Goal: Task Accomplishment & Management: Manage account settings

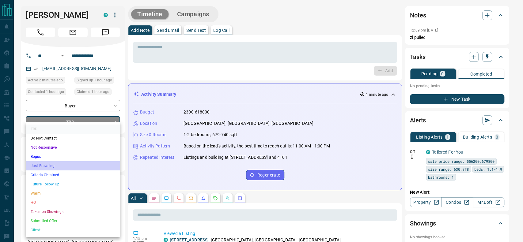
click at [35, 172] on ul "TBD Do Not Contact Not Responsive Bogus Just Browsing Criteria Obtained Future …" at bounding box center [73, 179] width 94 height 115
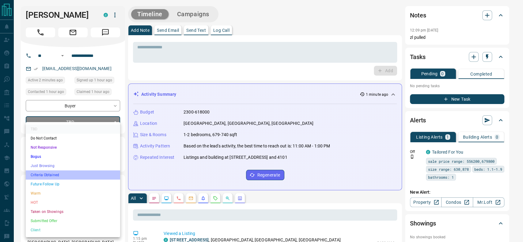
click at [35, 173] on li "Criteria Obtained" at bounding box center [73, 175] width 94 height 9
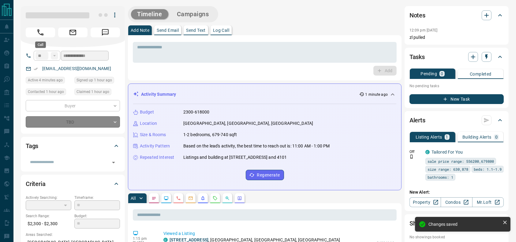
click at [40, 33] on icon "Call" at bounding box center [40, 32] width 8 height 8
type input "*"
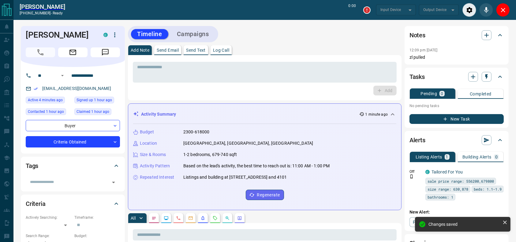
type input "*******"
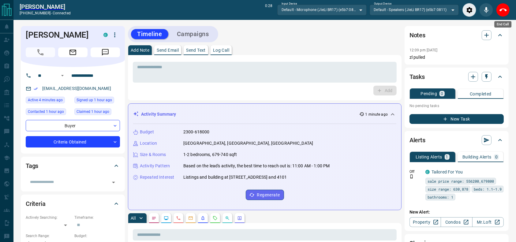
click at [510, 14] on div "End Call" at bounding box center [503, 10] width 14 height 14
click at [505, 11] on icon "End Call" at bounding box center [503, 9] width 7 height 7
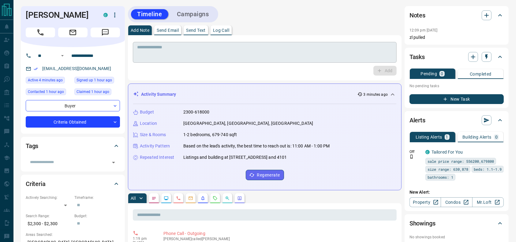
click at [218, 57] on textarea at bounding box center [264, 53] width 255 height 16
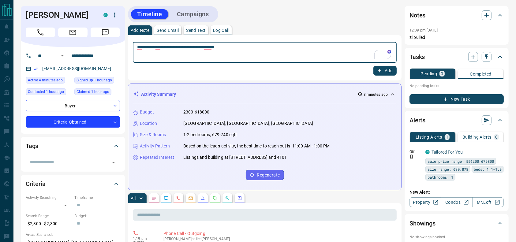
type textarea "**********"
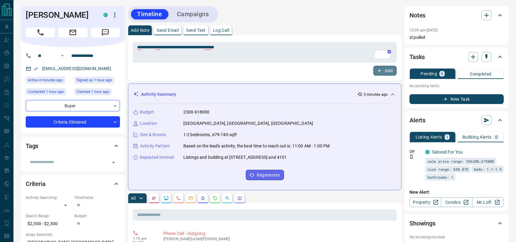
click at [386, 71] on button "Add" at bounding box center [385, 71] width 23 height 10
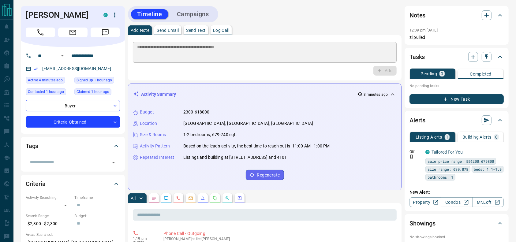
click at [203, 14] on button "Campaigns" at bounding box center [193, 14] width 44 height 10
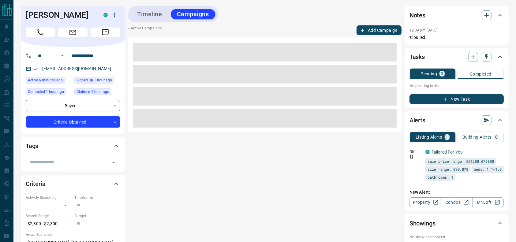
click at [389, 29] on button "Add Campaign" at bounding box center [379, 30] width 45 height 10
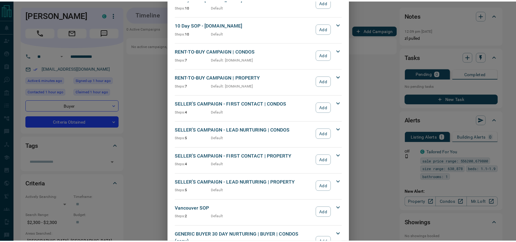
scroll to position [547, 0]
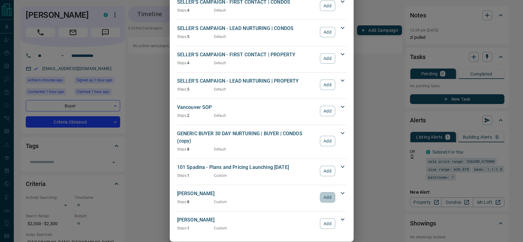
click at [325, 192] on button "Add" at bounding box center [327, 197] width 15 height 10
